Goal: Task Accomplishment & Management: Complete application form

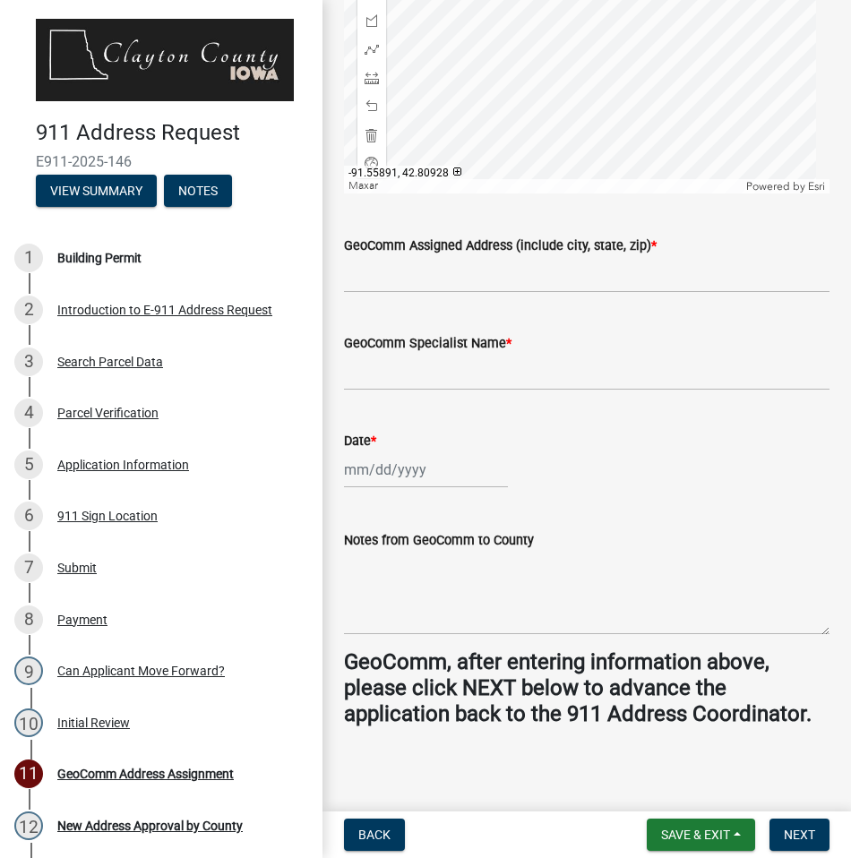
scroll to position [869, 0]
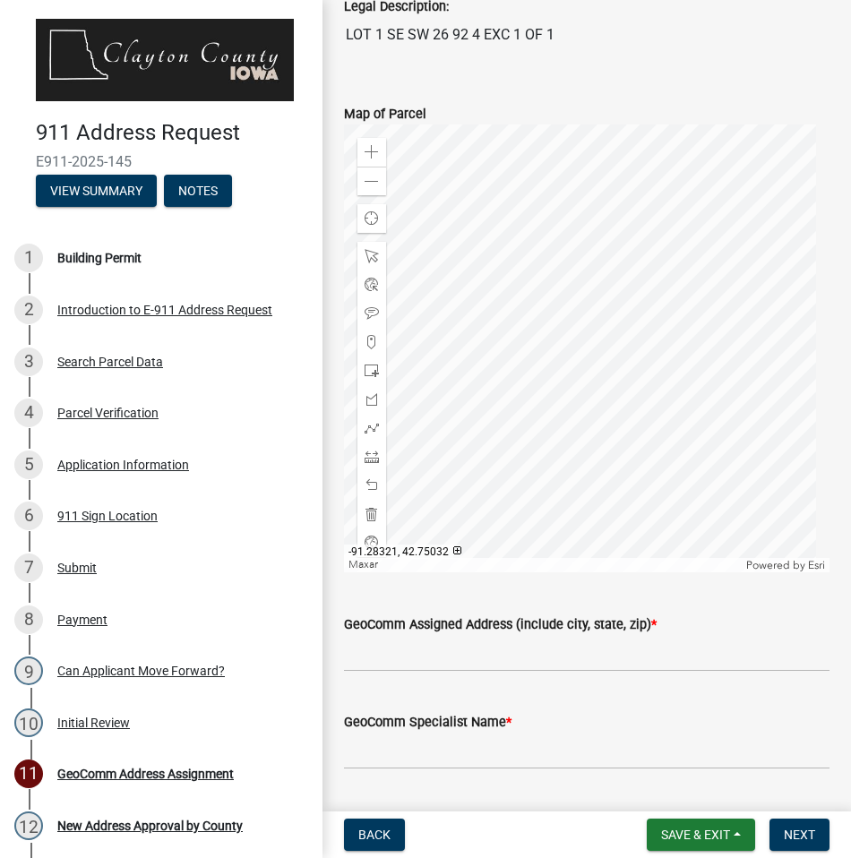
scroll to position [627, 0]
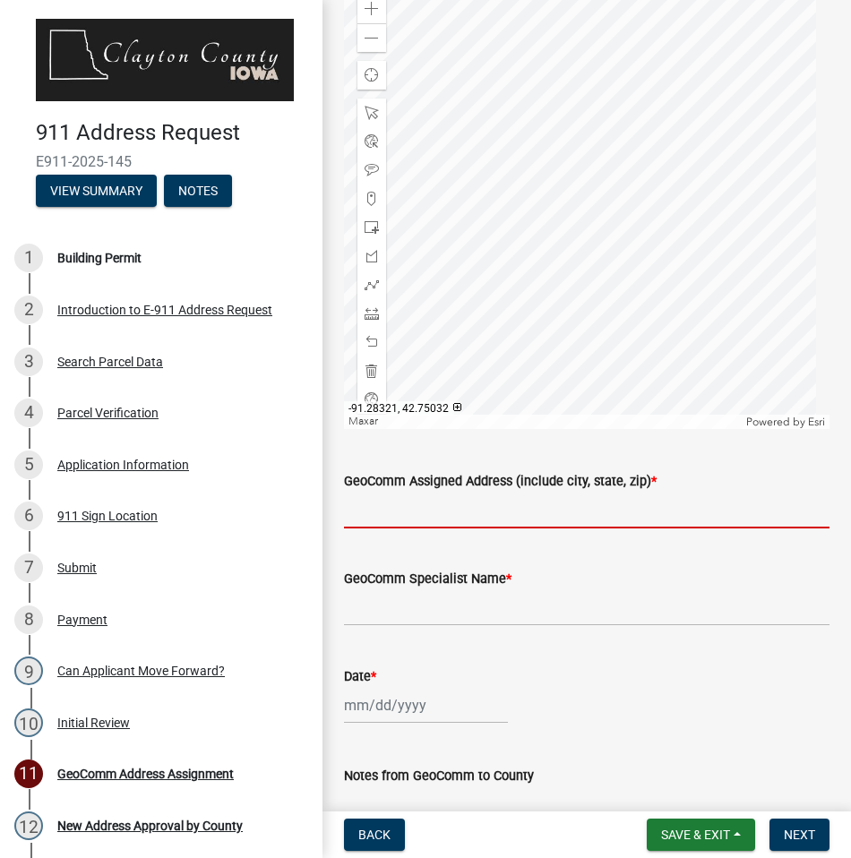
click at [492, 508] on input "GeoComm Assigned Address (include city, state, zip) *" at bounding box center [586, 510] width 485 height 37
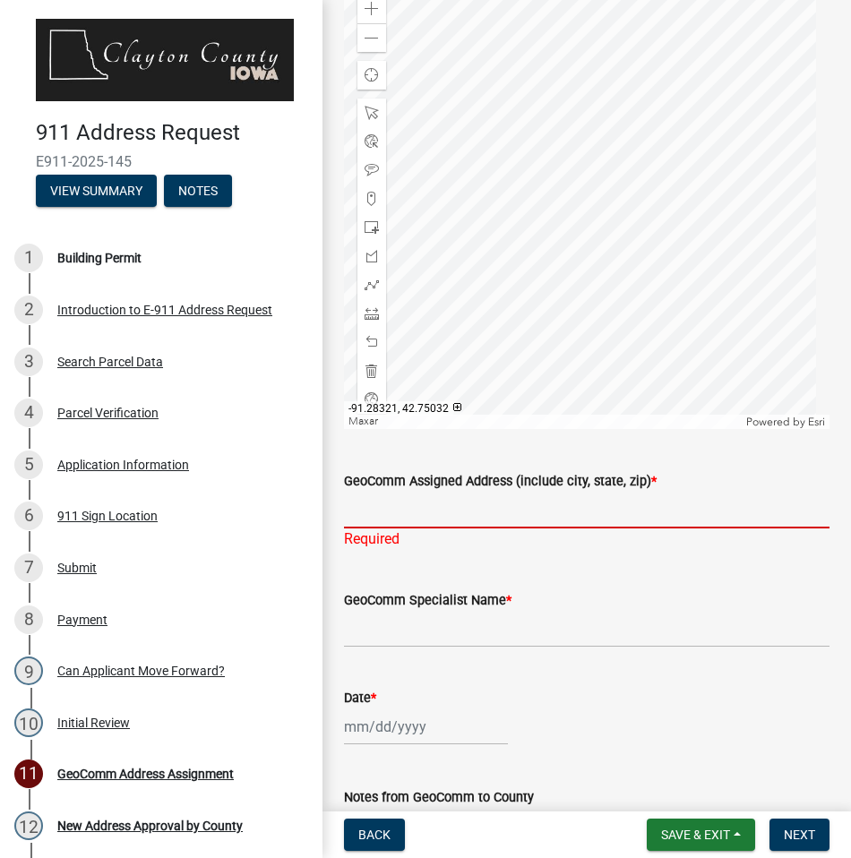
click at [388, 509] on input "GeoComm Assigned Address (include city, state, zip) *" at bounding box center [586, 510] width 485 height 37
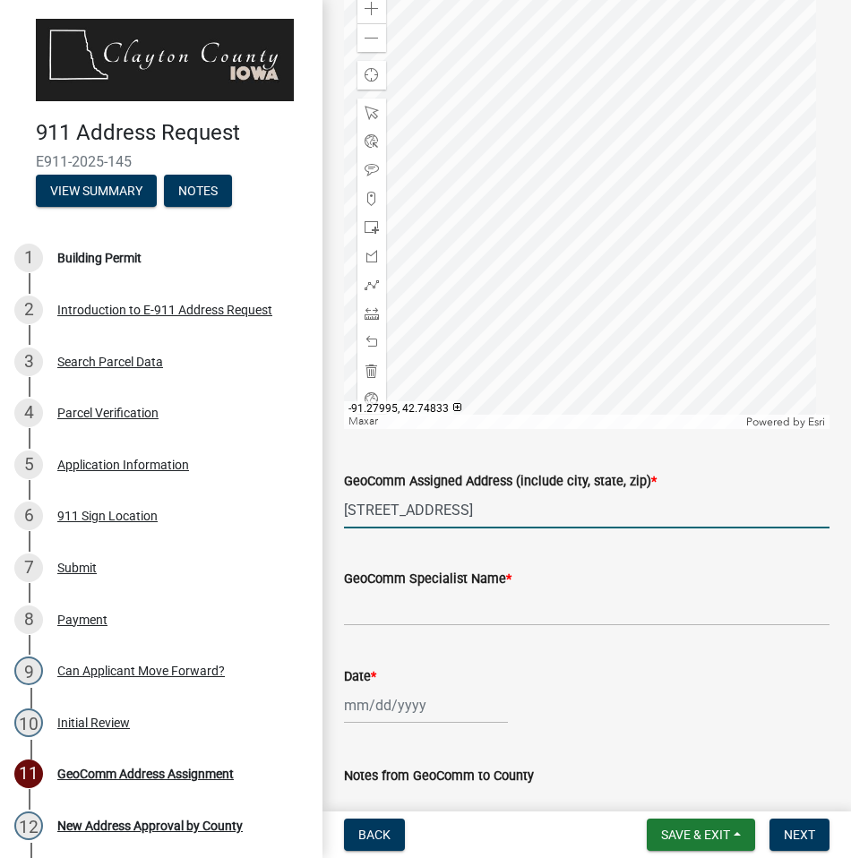
click at [552, 513] on input "26273 GRANDVIEW RD," at bounding box center [586, 510] width 485 height 37
type input "26273 GRANDVIEW RD, ELKPORT IA 52044"
click at [563, 609] on input "GeoComm Specialist Name *" at bounding box center [586, 607] width 485 height 37
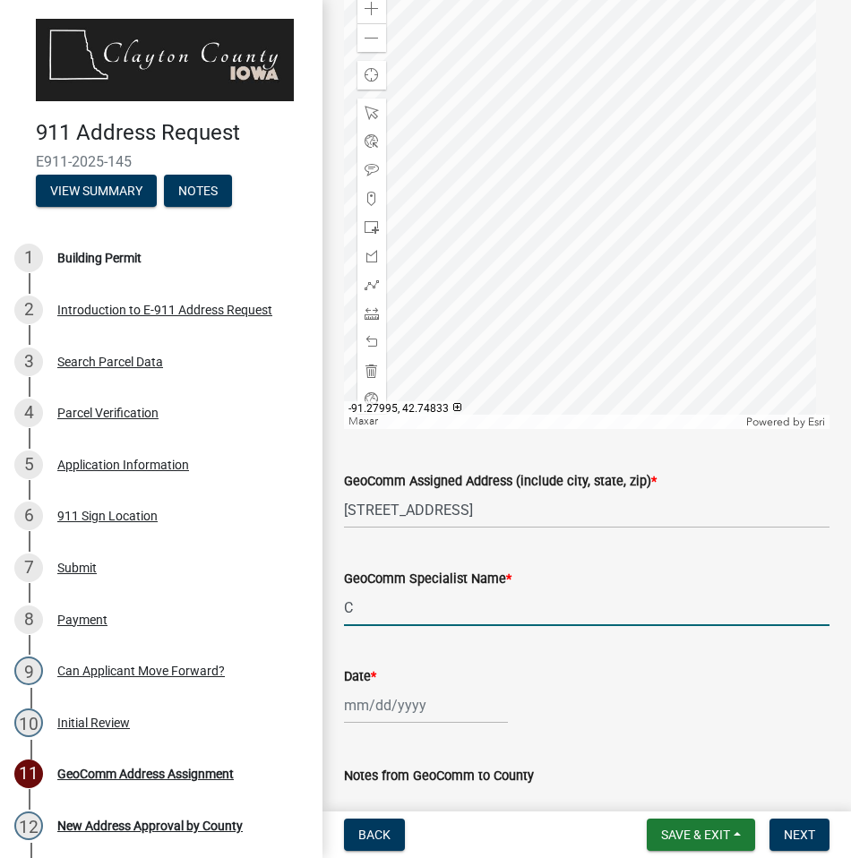
type input "Carmen Bollman"
click at [439, 715] on div at bounding box center [426, 705] width 164 height 37
select select "10"
select select "2025"
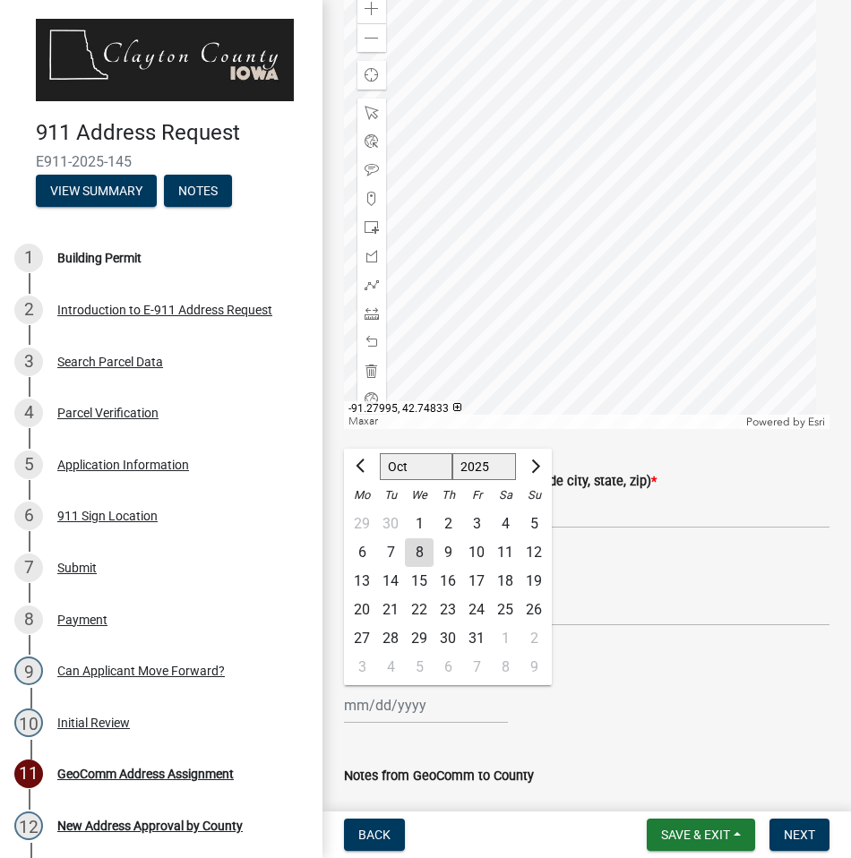
click at [427, 550] on div "8" at bounding box center [419, 552] width 29 height 29
type input "10/08/2025"
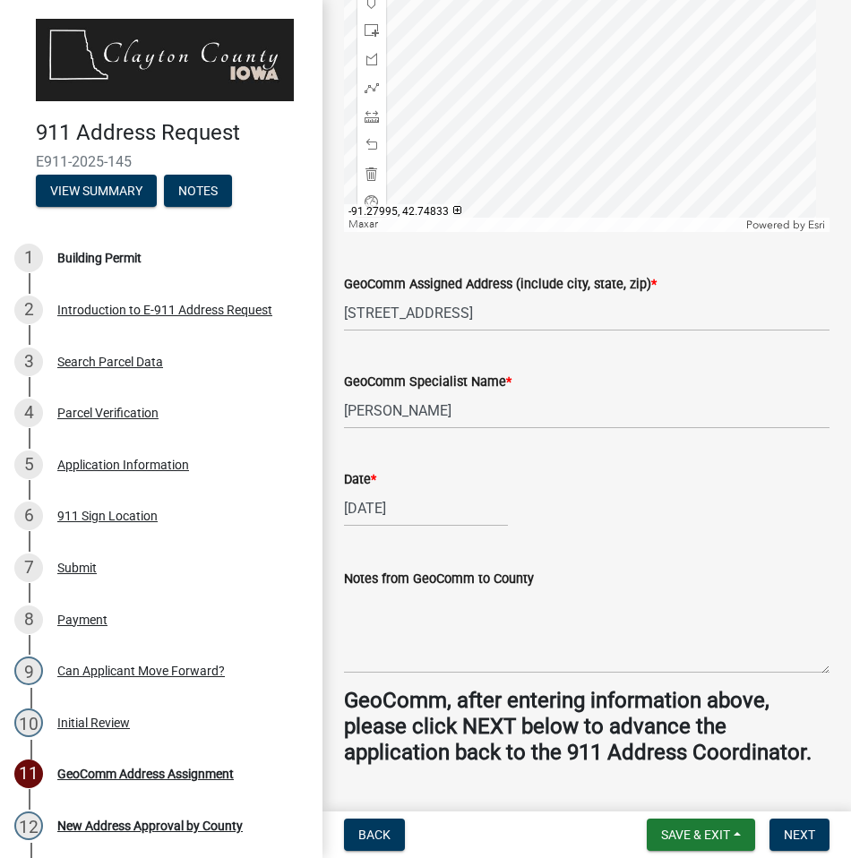
scroll to position [869, 0]
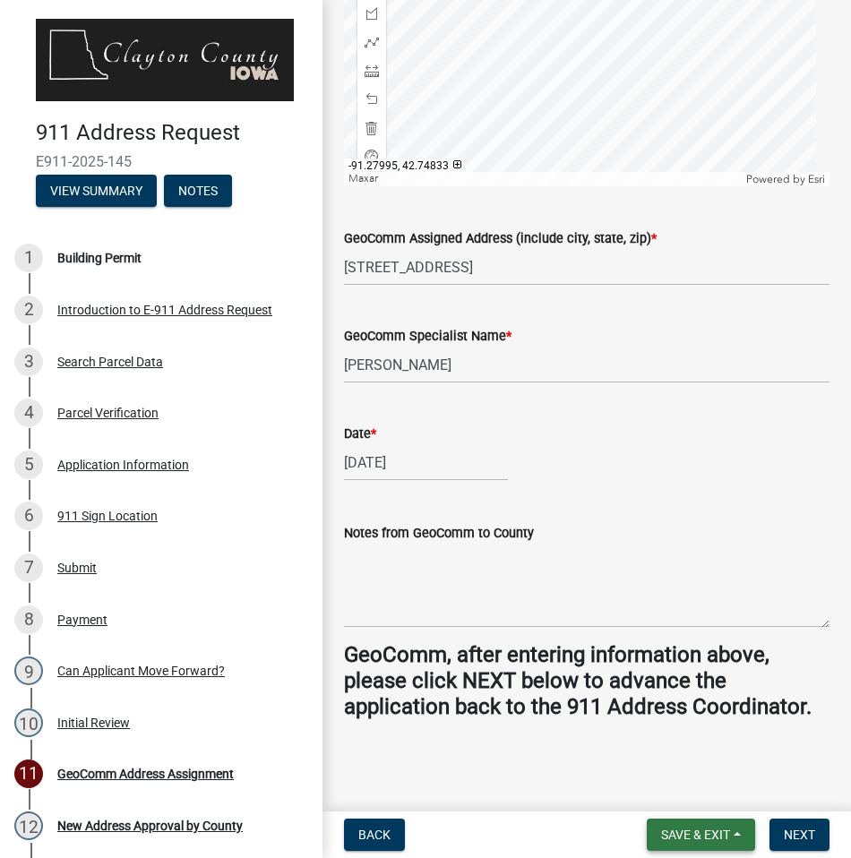
click at [706, 829] on span "Save & Exit" at bounding box center [695, 834] width 69 height 14
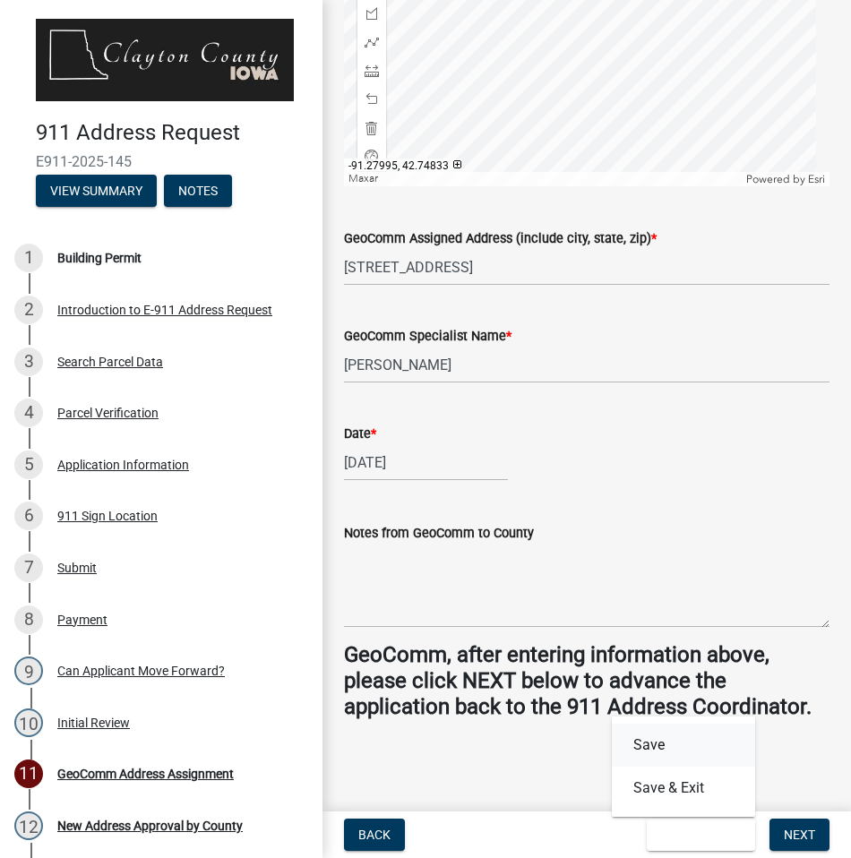
click at [677, 754] on button "Save" at bounding box center [683, 744] width 143 height 43
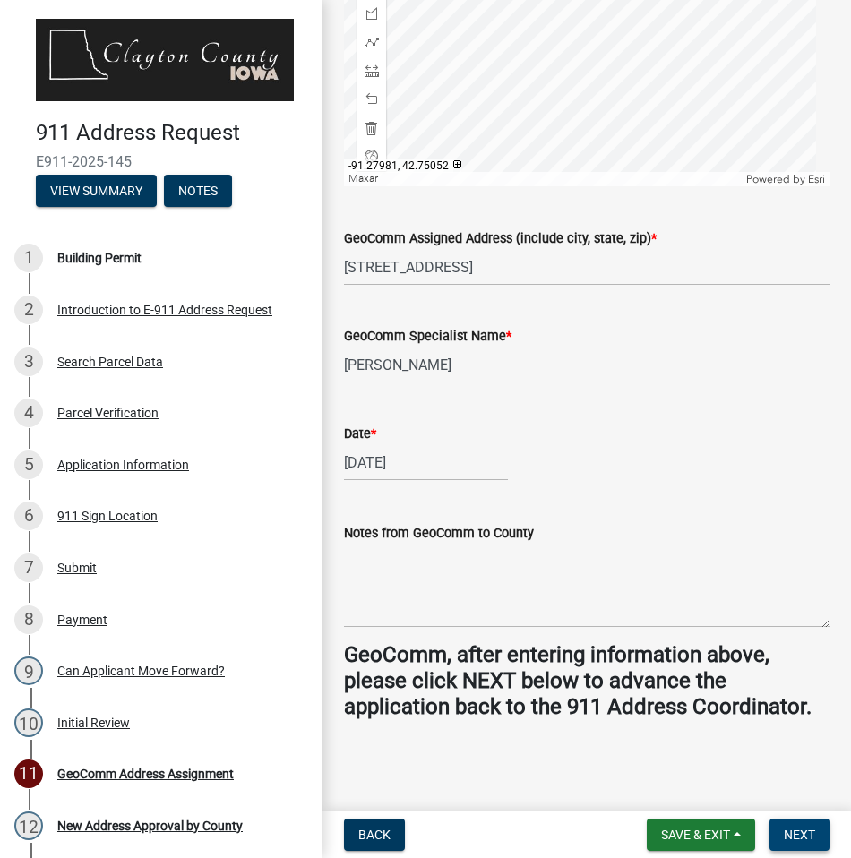
click at [794, 832] on span "Next" at bounding box center [798, 834] width 31 height 14
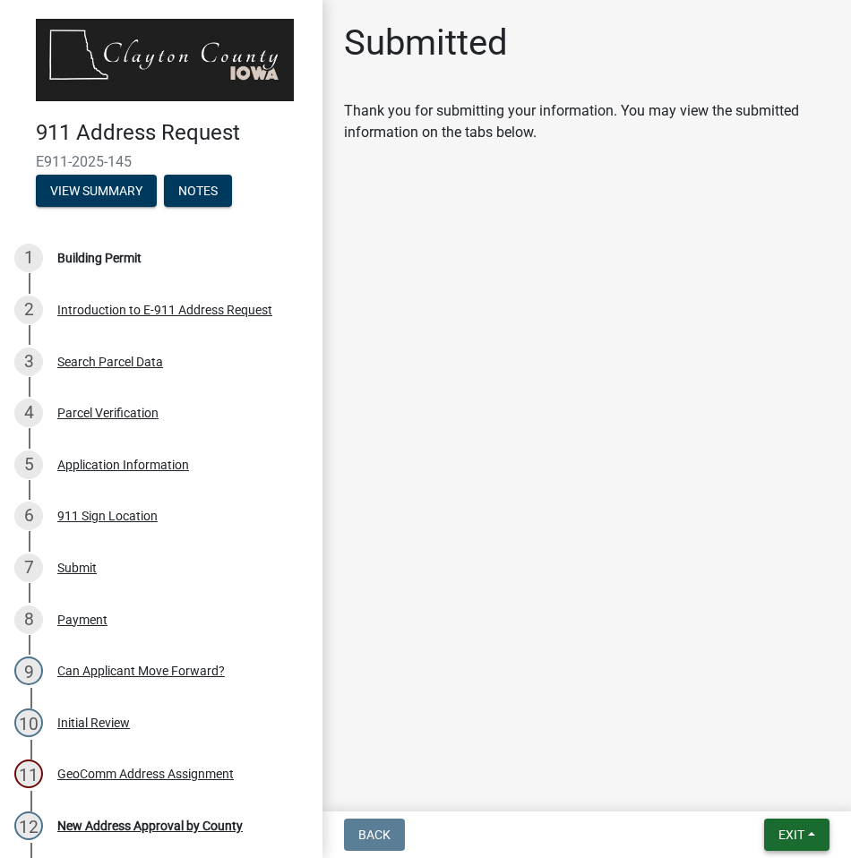
click at [795, 835] on span "Exit" at bounding box center [791, 834] width 26 height 14
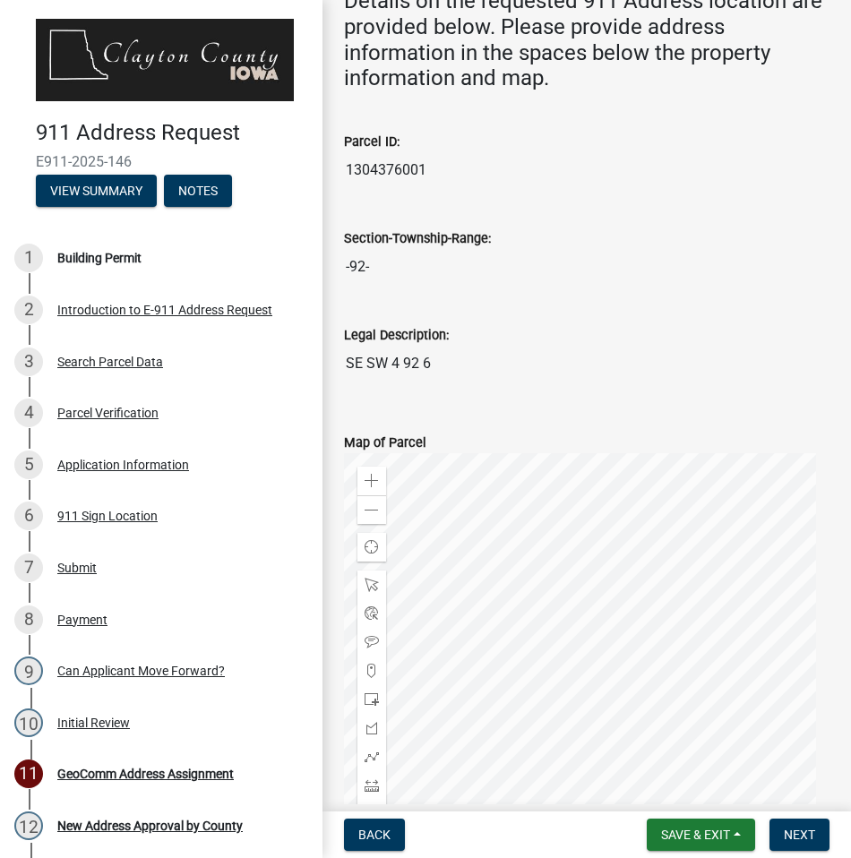
scroll to position [269, 0]
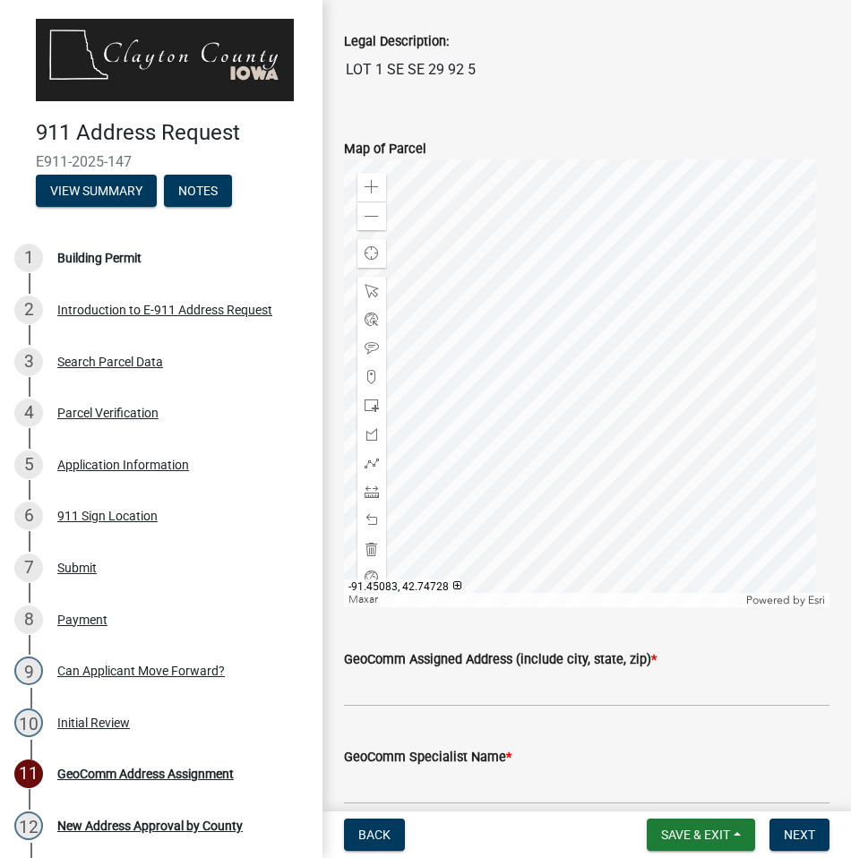
scroll to position [537, 0]
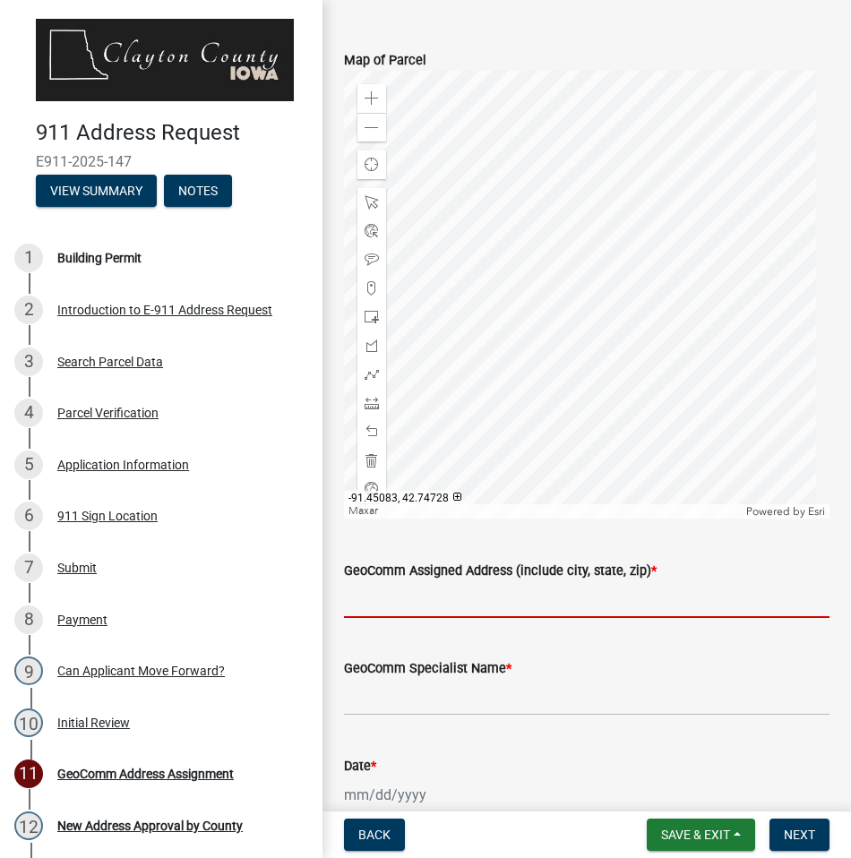
click at [471, 606] on input "GeoComm Assigned Address (include city, state, zip) *" at bounding box center [586, 599] width 485 height 37
click at [389, 609] on input "GeoComm Assigned Address (include city, state, zip) *" at bounding box center [586, 599] width 485 height 37
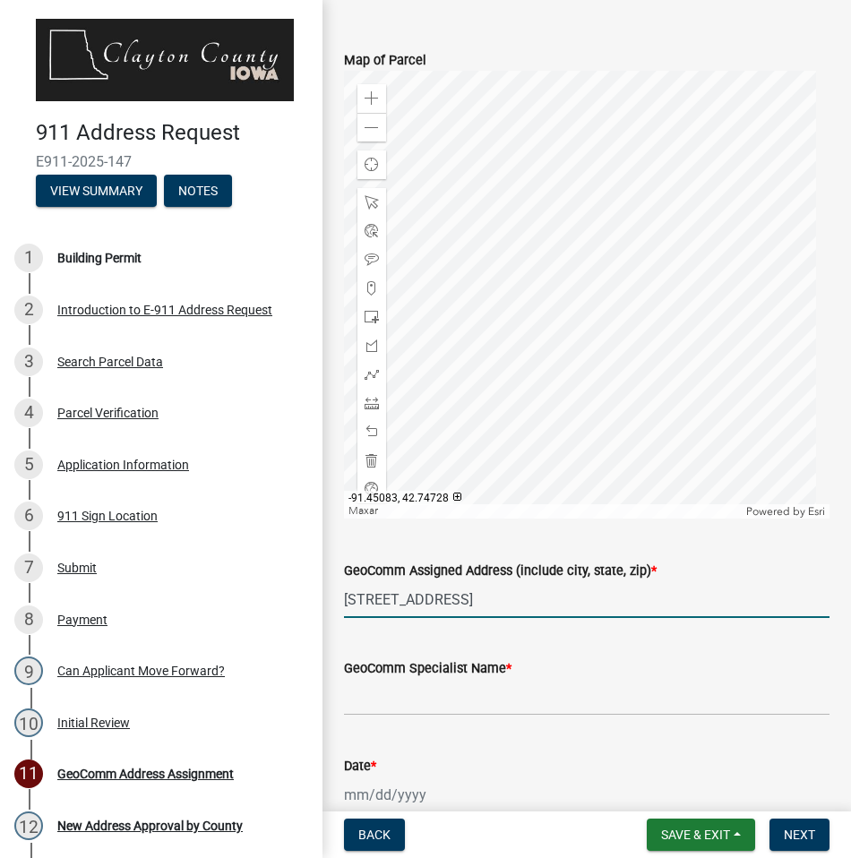
type input "33155 EVERGREEN RD, STRAWBERRY POINT, IA 52076"
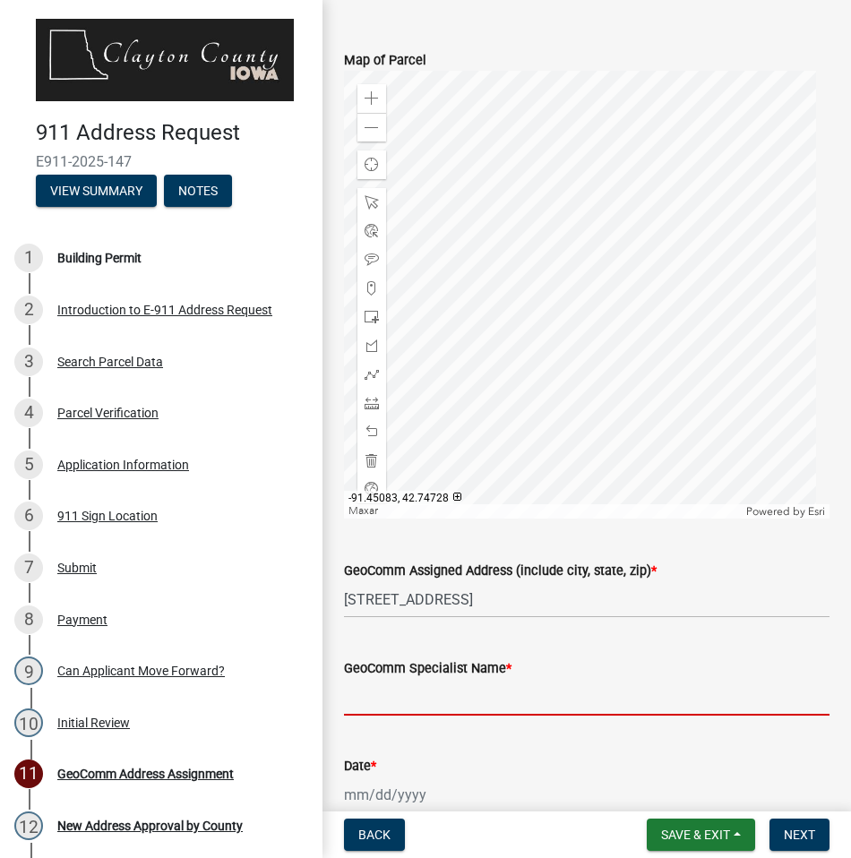
click at [524, 696] on input "GeoComm Specialist Name *" at bounding box center [586, 697] width 485 height 37
type input "Carmen Bollman"
click at [442, 794] on div at bounding box center [426, 794] width 164 height 37
select select "10"
select select "2025"
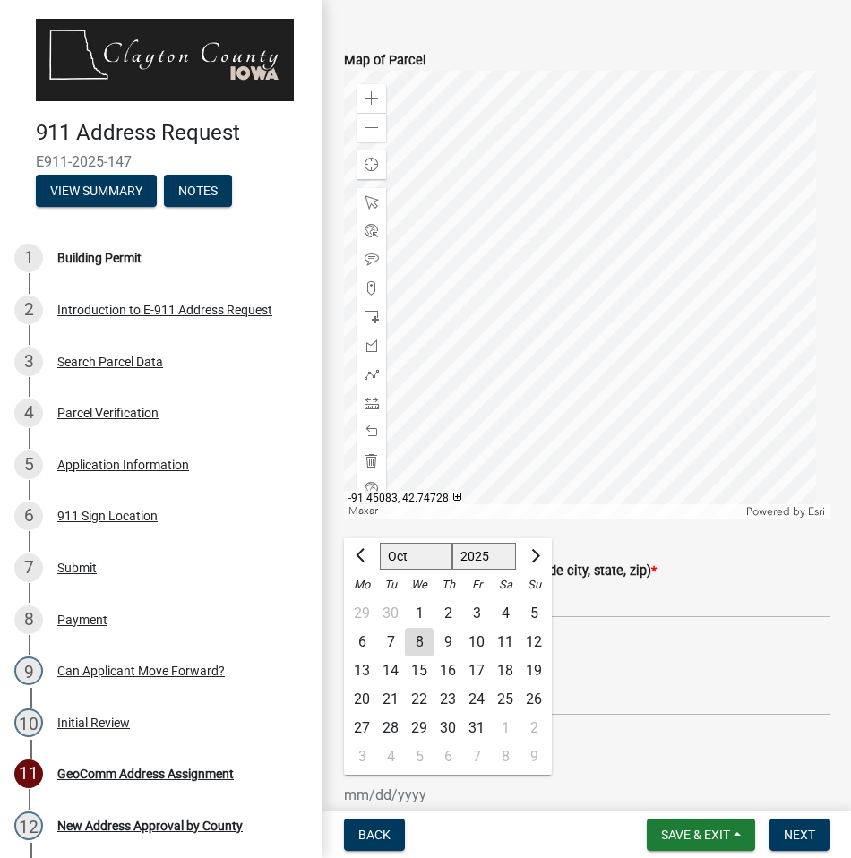
click at [420, 638] on div "8" at bounding box center [419, 642] width 29 height 29
type input "10/08/2025"
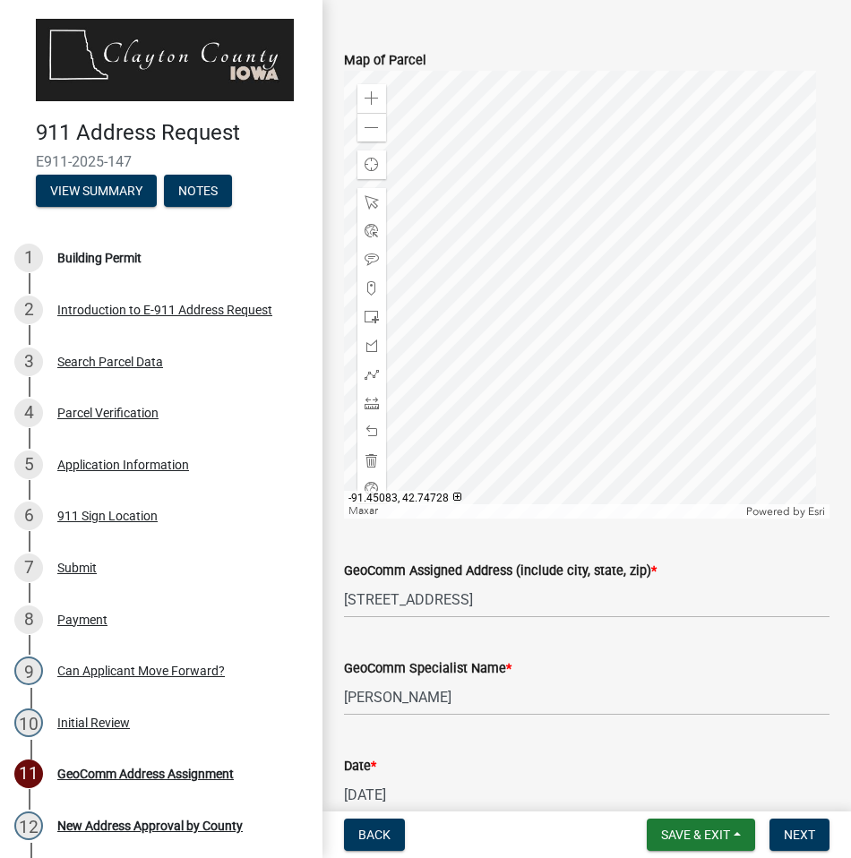
scroll to position [869, 0]
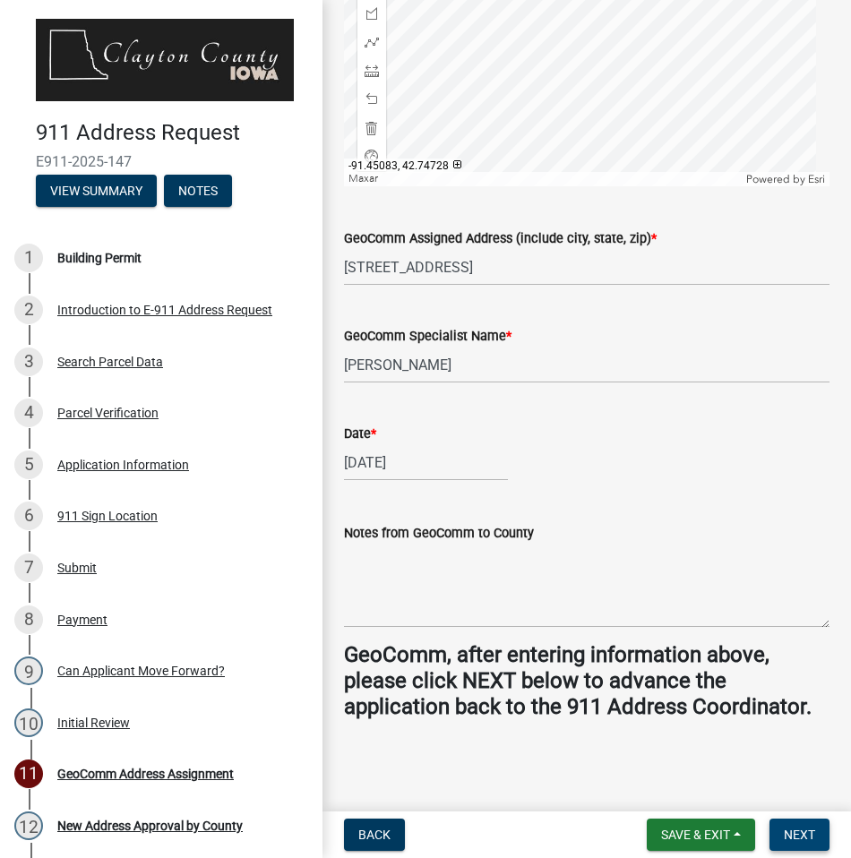
click at [803, 838] on span "Next" at bounding box center [798, 834] width 31 height 14
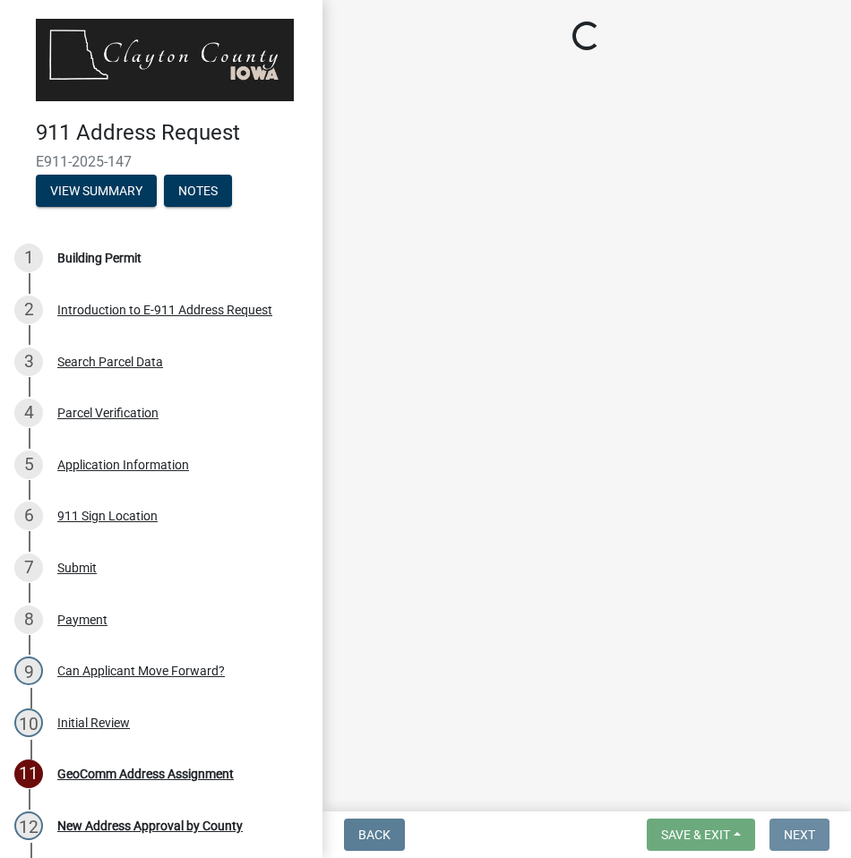
scroll to position [0, 0]
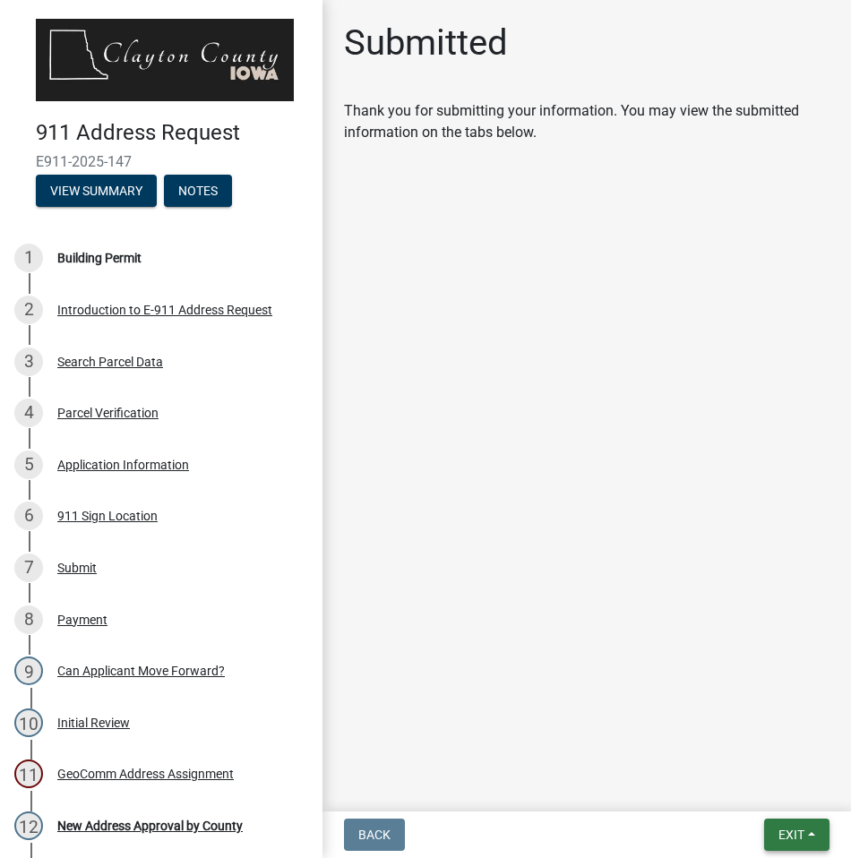
click at [803, 832] on span "Exit" at bounding box center [791, 834] width 26 height 14
